Goal: Task Accomplishment & Management: Manage account settings

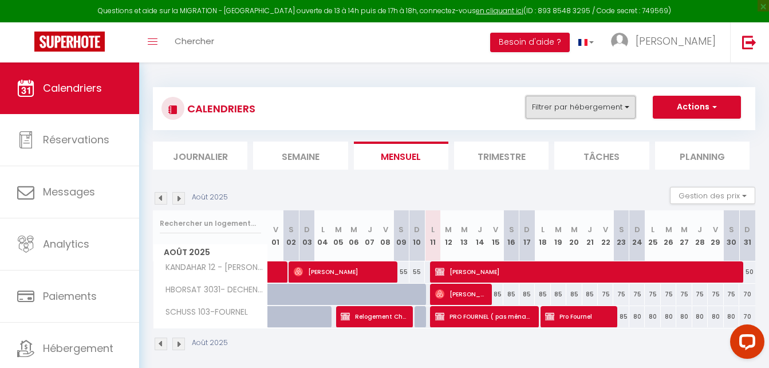
click at [622, 108] on button "Filtrer par hébergement" at bounding box center [581, 107] width 110 height 23
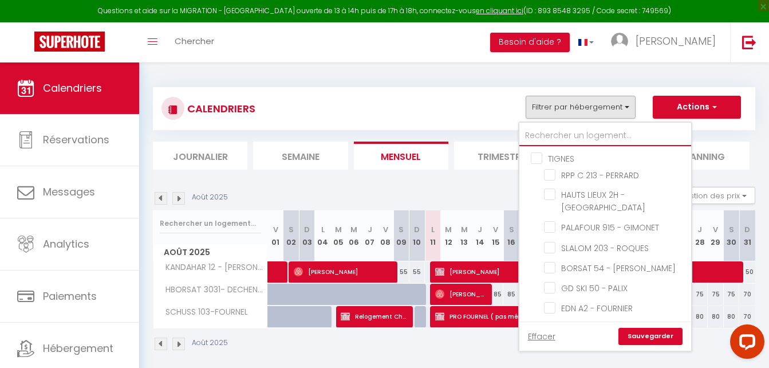
click at [565, 129] on input "text" at bounding box center [605, 135] width 172 height 21
type input "C"
checkbox input "false"
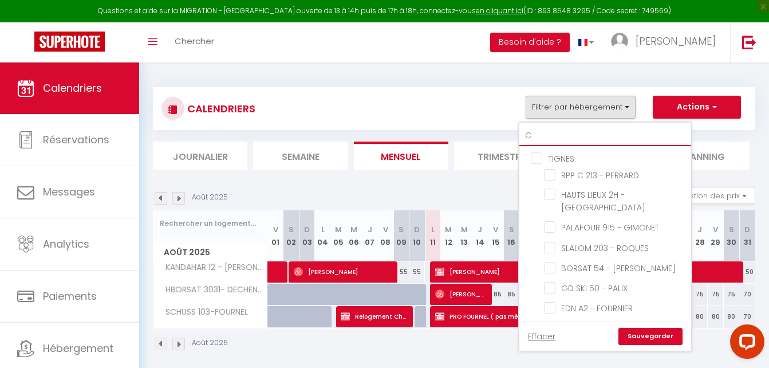
checkbox input "false"
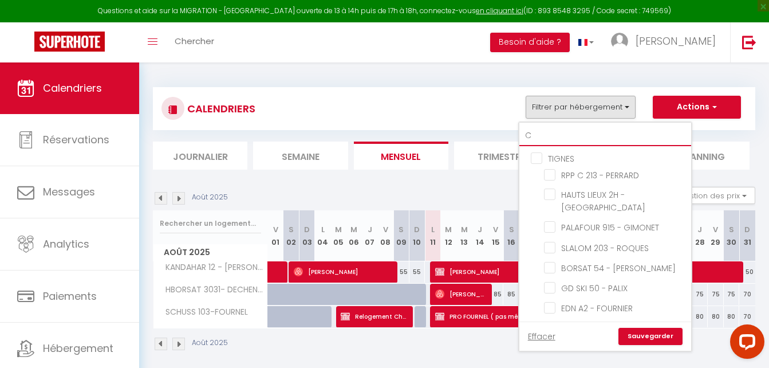
checkbox input "false"
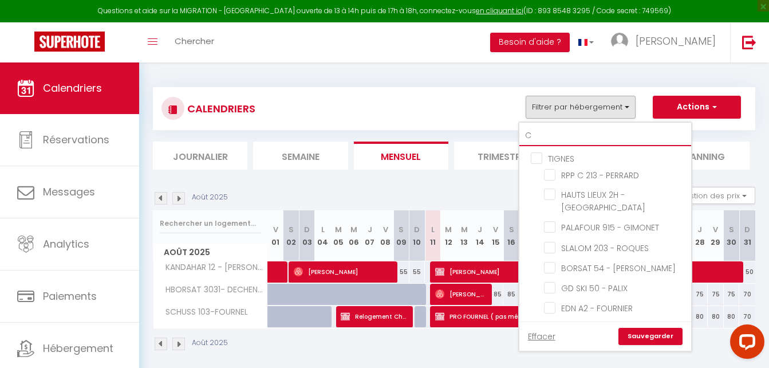
checkbox input "false"
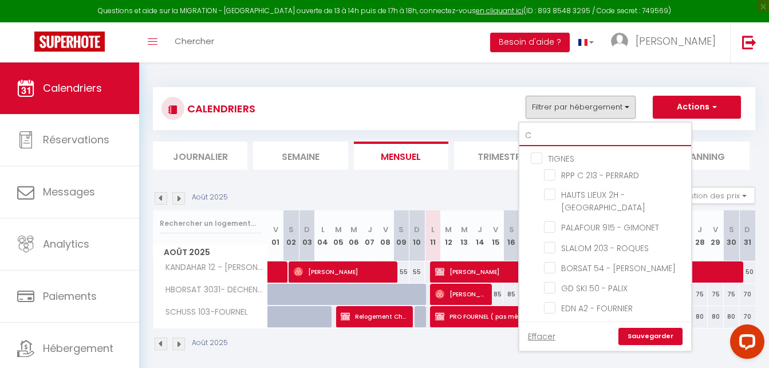
checkbox input "false"
checkbox input "true"
checkbox input "false"
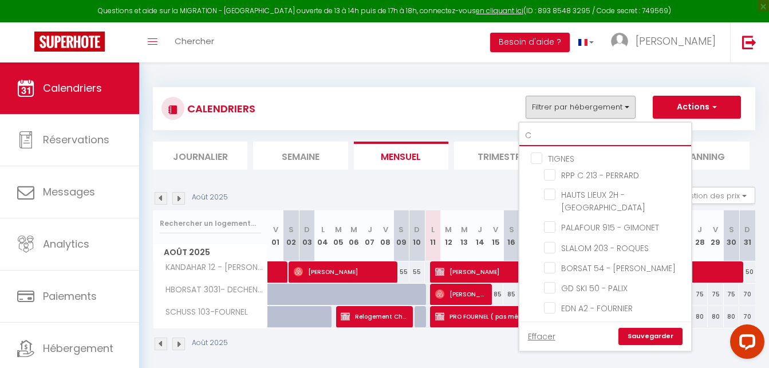
checkbox input "false"
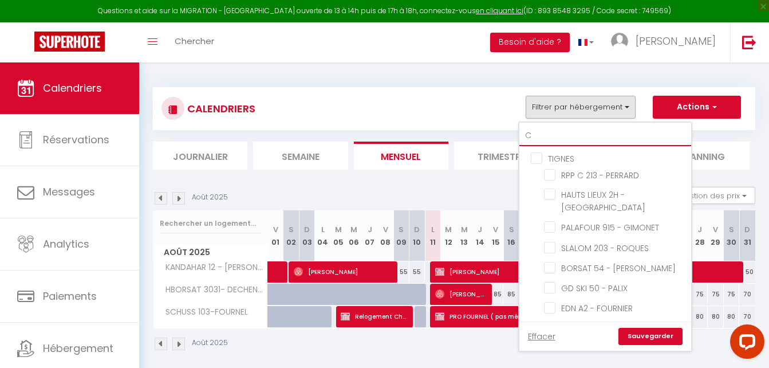
checkbox input "false"
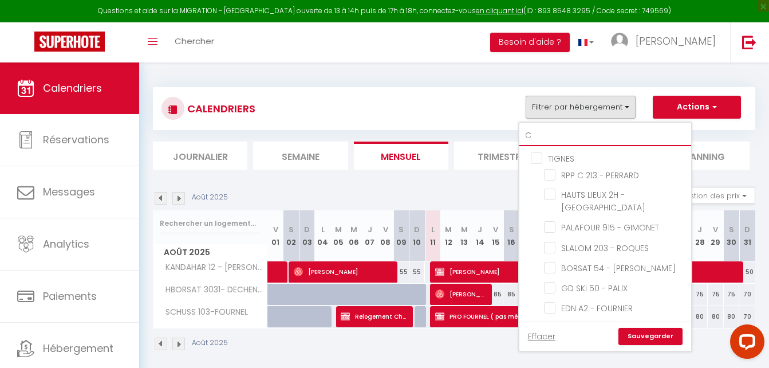
checkbox input "false"
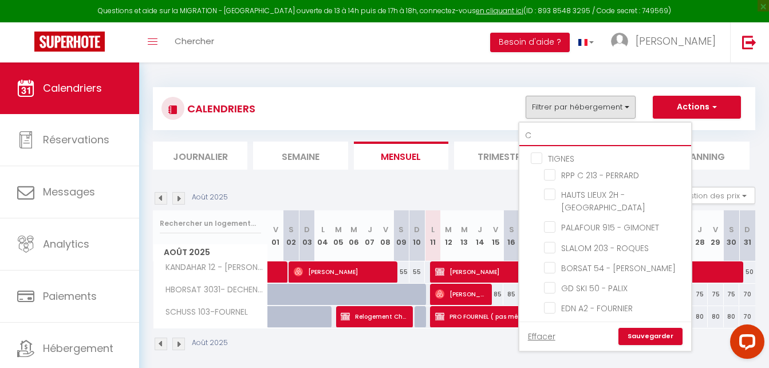
checkbox input "false"
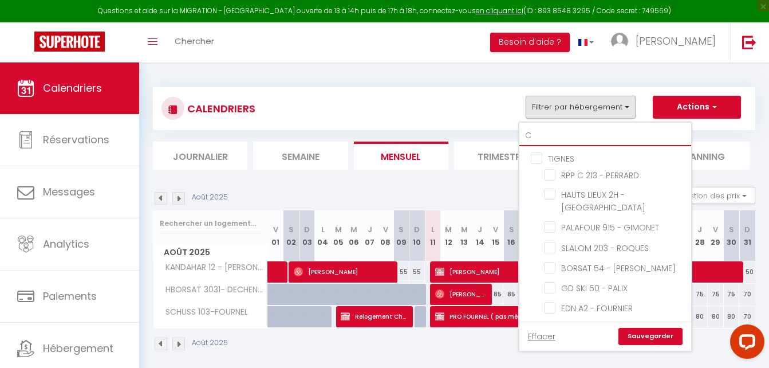
checkbox input "false"
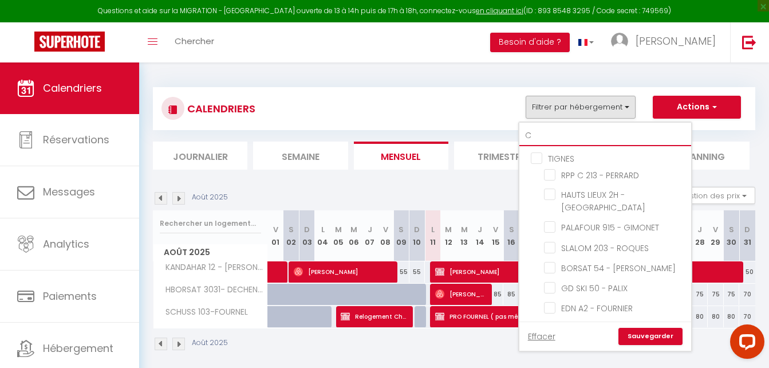
checkbox input "false"
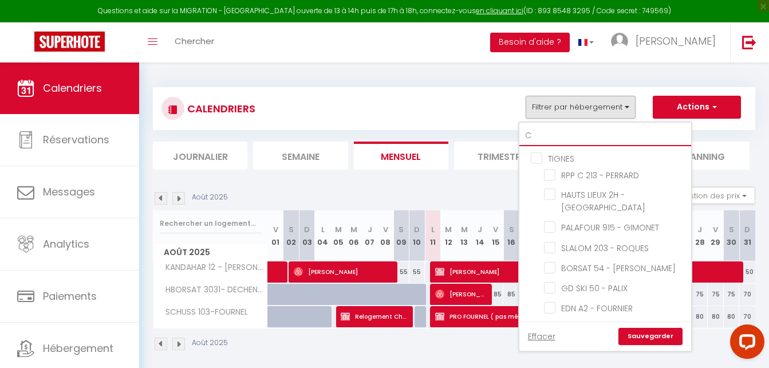
checkbox input "false"
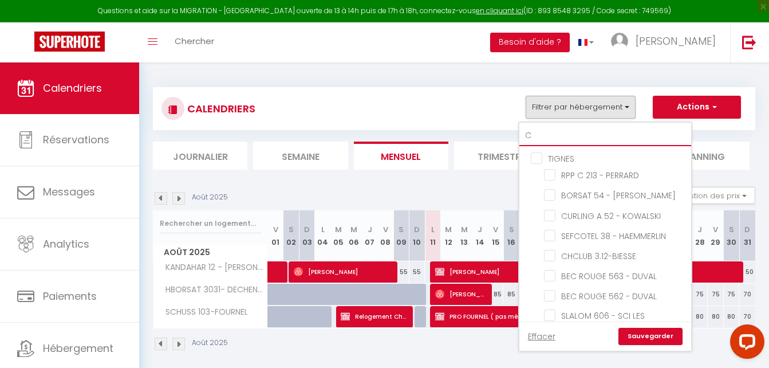
type input "CU"
checkbox input "false"
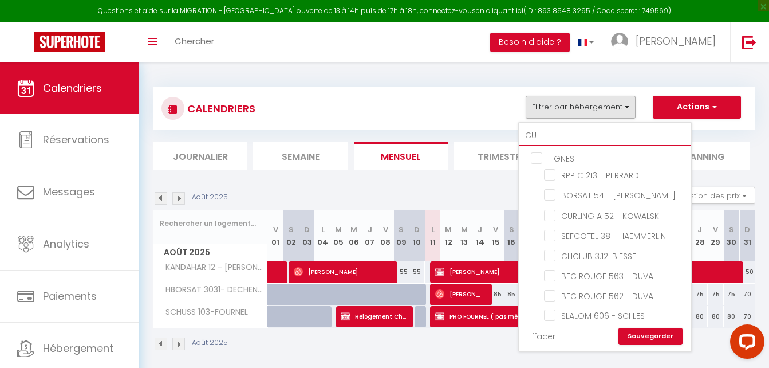
checkbox input "false"
type input "CUR"
checkbox input "false"
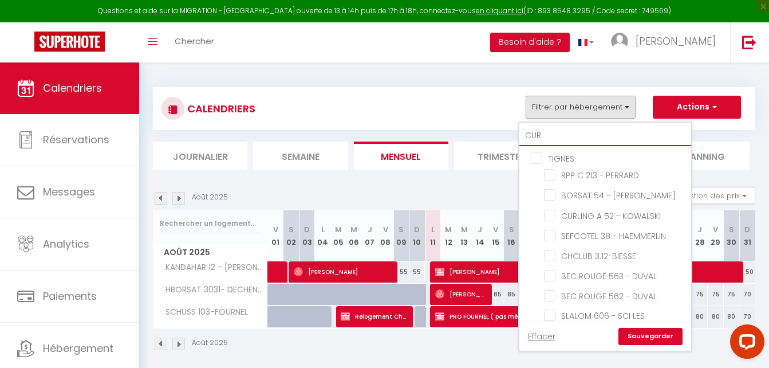
checkbox input "false"
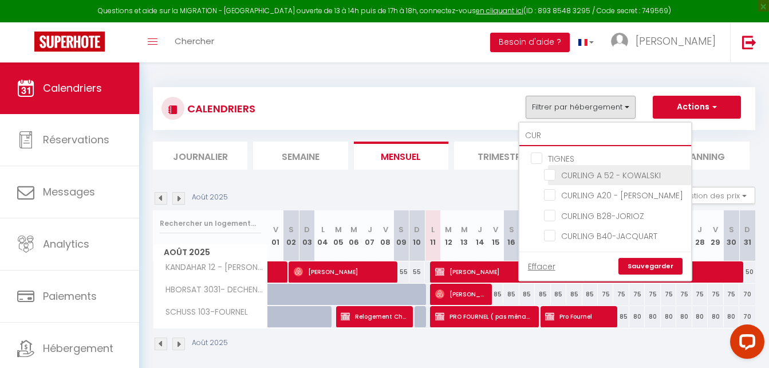
type input "CUR"
click at [579, 169] on input "CURLING A 52 - KOWALSKI" at bounding box center [615, 173] width 143 height 11
checkbox input "true"
checkbox input "false"
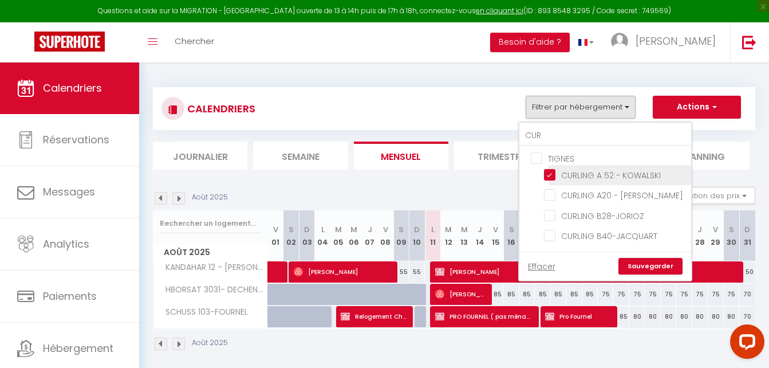
checkbox input "false"
click at [650, 259] on link "Sauvegarder" at bounding box center [650, 266] width 64 height 17
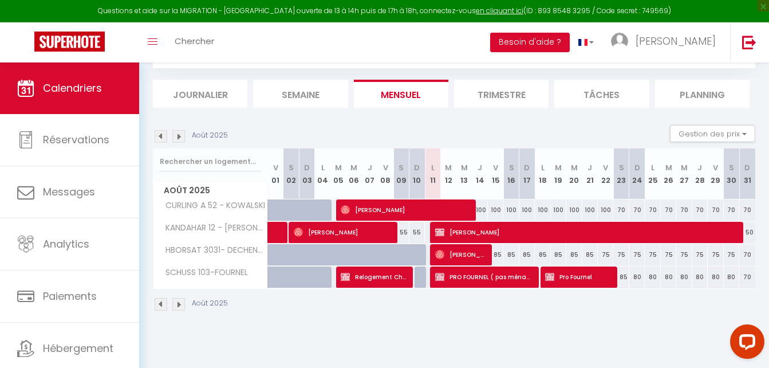
scroll to position [62, 0]
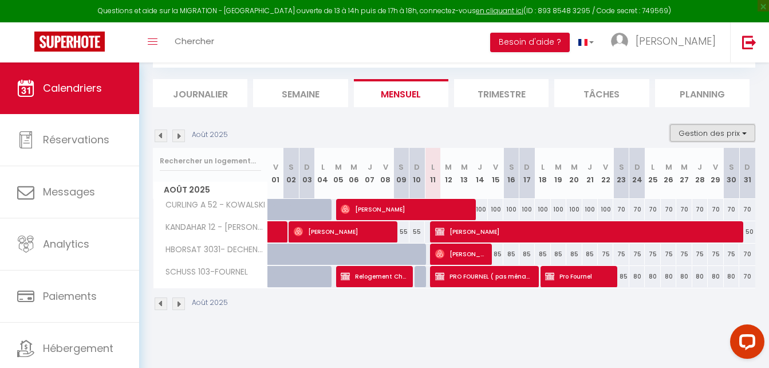
click at [702, 131] on button "Gestion des prix" at bounding box center [712, 132] width 85 height 17
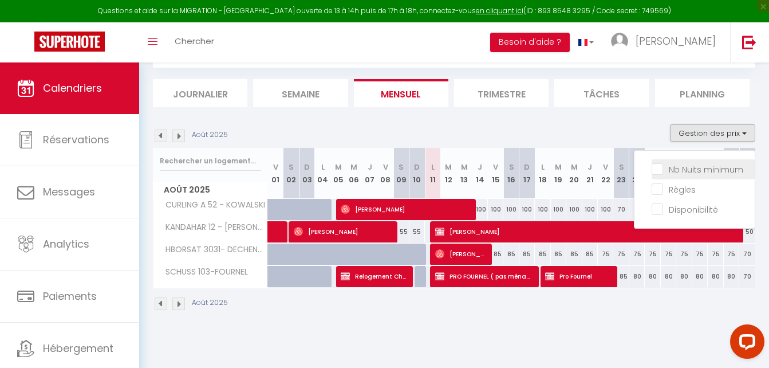
click at [690, 177] on li "Nb Nuits minimum" at bounding box center [703, 169] width 103 height 20
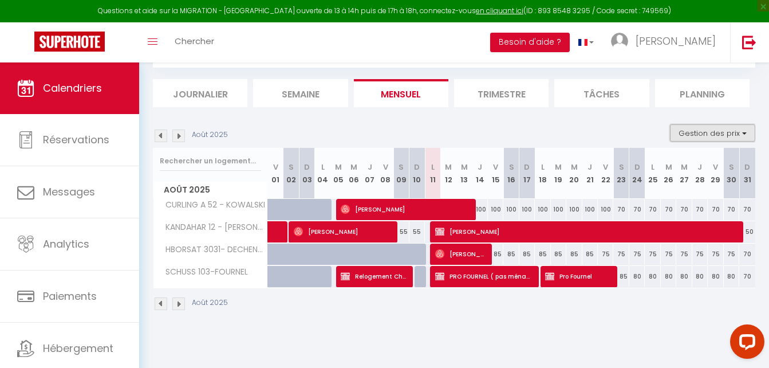
click at [680, 133] on button "Gestion des prix" at bounding box center [712, 132] width 85 height 17
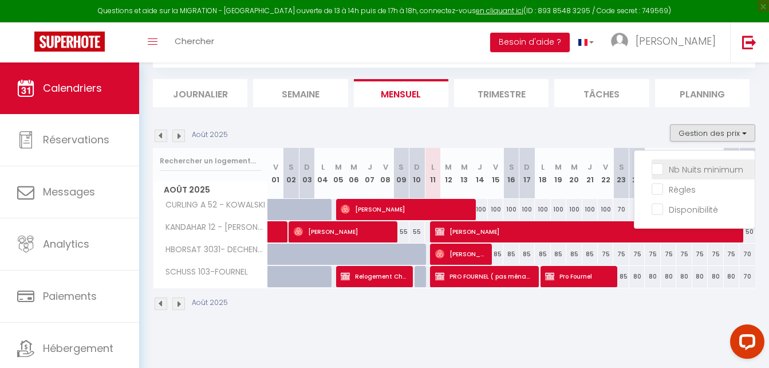
click at [680, 165] on input "Nb Nuits minimum" at bounding box center [703, 168] width 103 height 11
checkbox input "true"
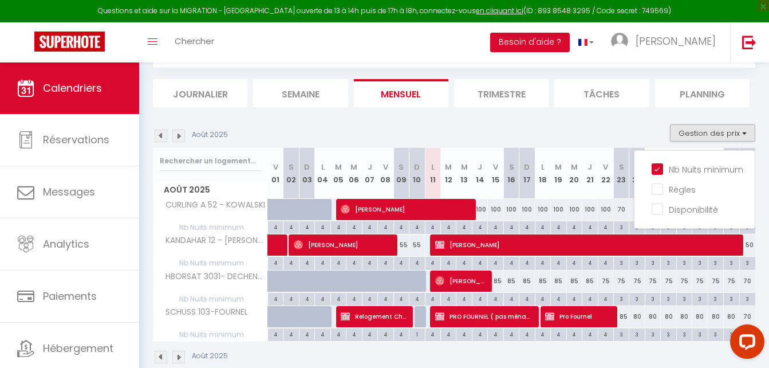
click at [179, 136] on img at bounding box center [178, 135] width 13 height 13
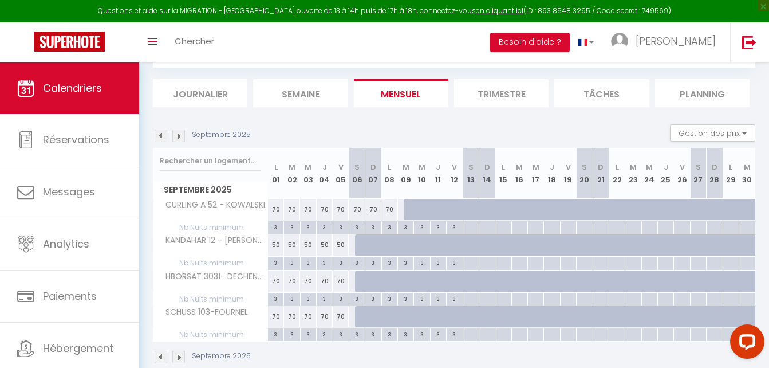
click at [179, 136] on img at bounding box center [178, 135] width 13 height 13
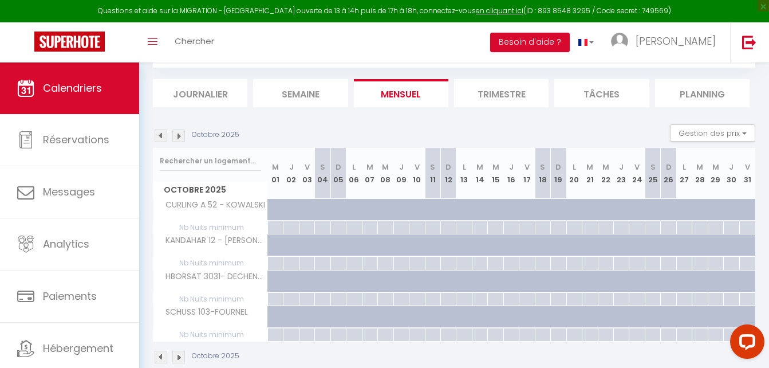
click at [179, 136] on img at bounding box center [178, 135] width 13 height 13
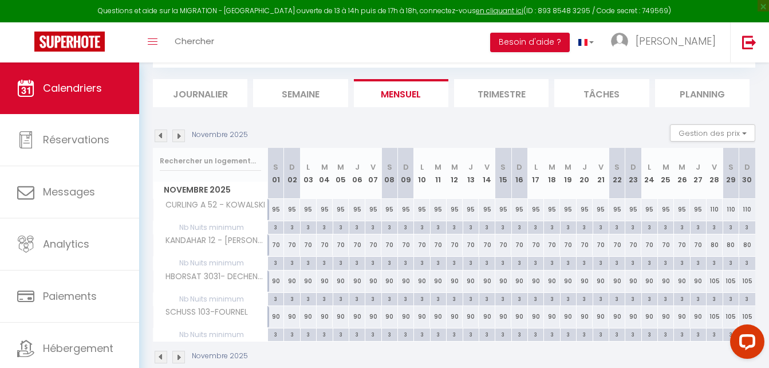
click at [179, 136] on img at bounding box center [178, 135] width 13 height 13
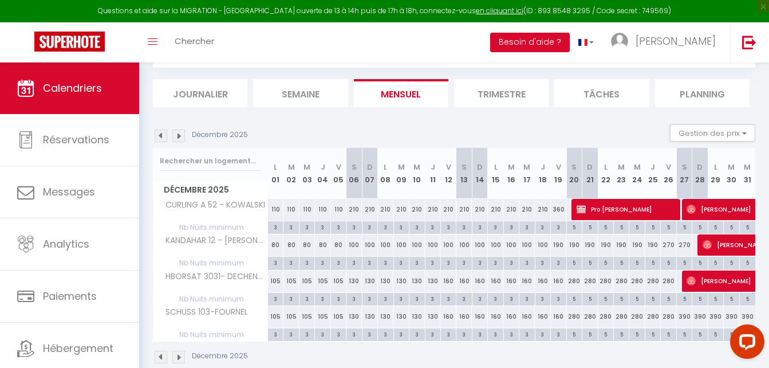
click at [179, 136] on img at bounding box center [178, 135] width 13 height 13
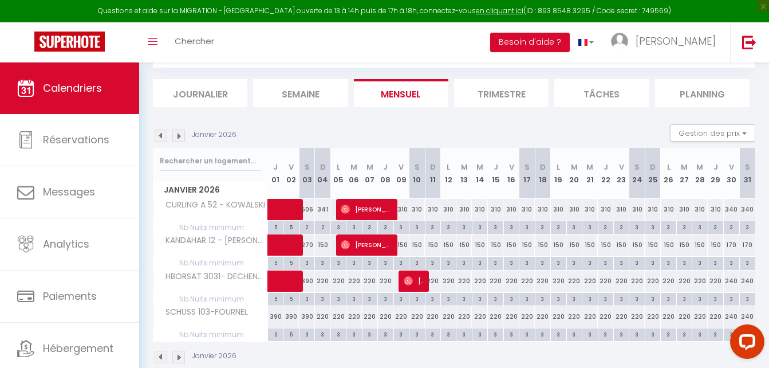
click at [179, 136] on img at bounding box center [178, 135] width 13 height 13
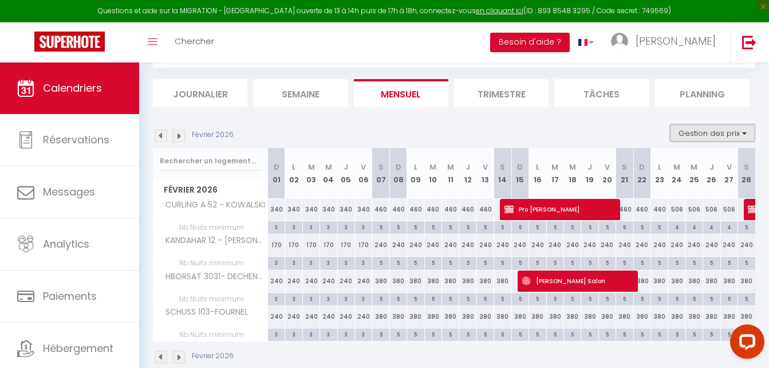
click at [745, 133] on button "Gestion des prix" at bounding box center [712, 132] width 85 height 17
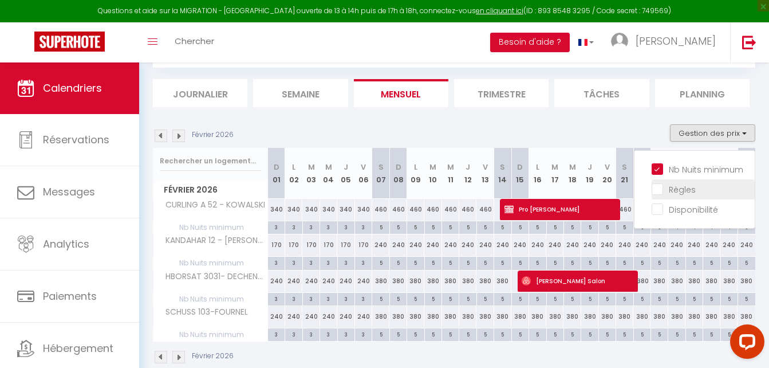
click at [680, 191] on input "Règles" at bounding box center [703, 188] width 103 height 11
checkbox input "true"
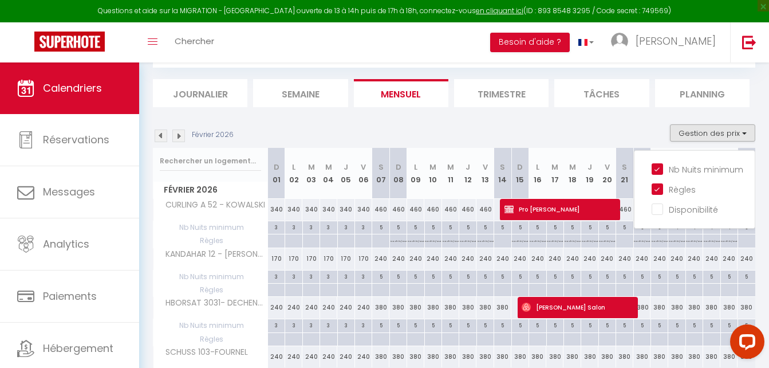
click at [362, 98] on li "Mensuel" at bounding box center [401, 93] width 94 height 28
